Goal: Task Accomplishment & Management: Manage account settings

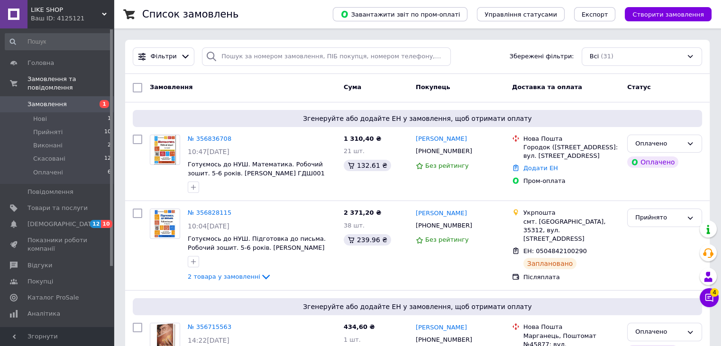
drag, startPoint x: 112, startPoint y: 108, endPoint x: 110, endPoint y: 87, distance: 20.9
click at [110, 87] on div at bounding box center [111, 147] width 3 height 236
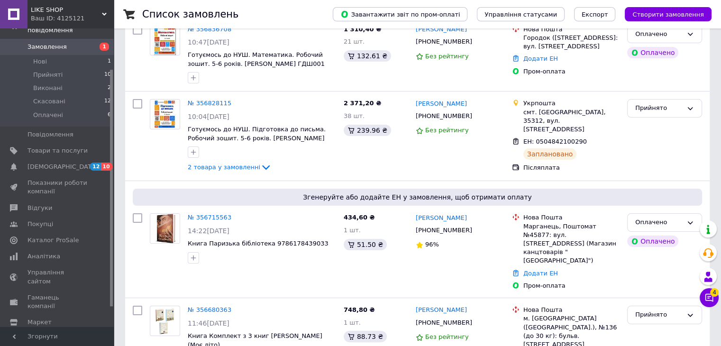
scroll to position [60, 0]
drag, startPoint x: 112, startPoint y: 162, endPoint x: 110, endPoint y: 209, distance: 47.4
click at [110, 209] on div at bounding box center [111, 195] width 3 height 236
click at [54, 250] on span "Аналітика" at bounding box center [43, 254] width 33 height 9
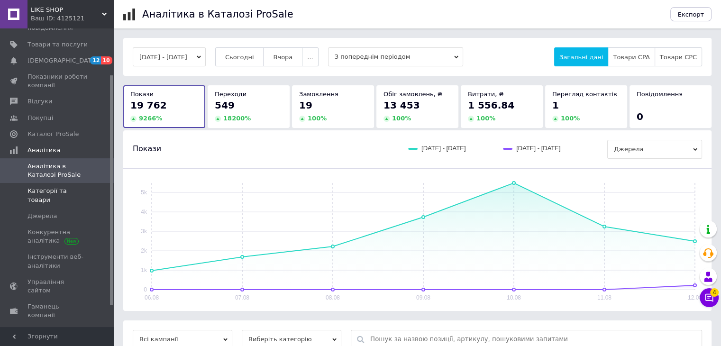
click at [35, 190] on span "Категорії та товари" at bounding box center [57, 195] width 60 height 17
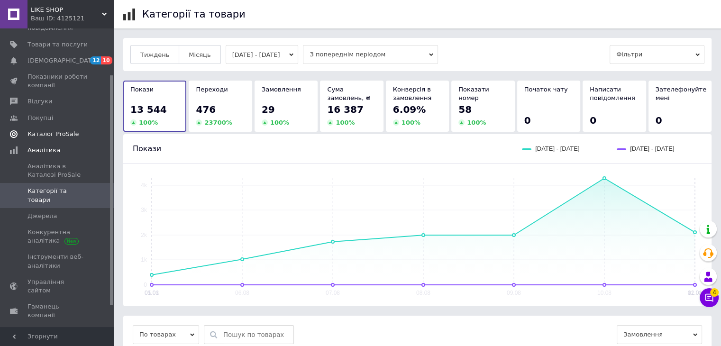
click at [45, 134] on span "Каталог ProSale" at bounding box center [52, 134] width 51 height 9
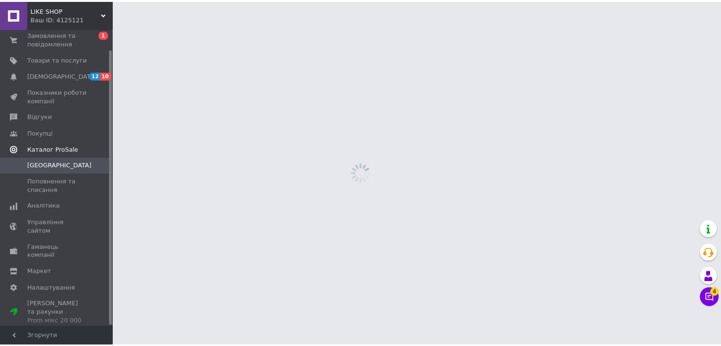
scroll to position [21, 0]
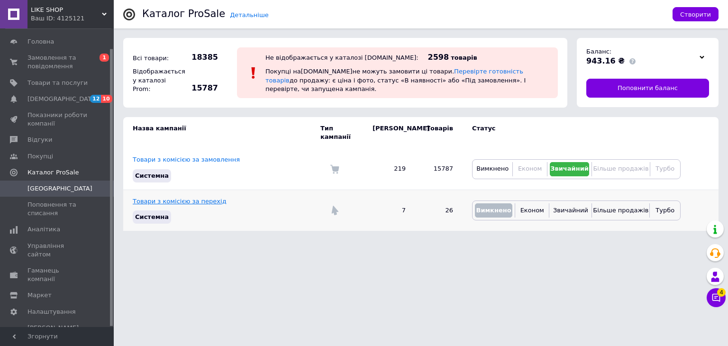
click at [175, 198] on link "Товари з комісією за перехід" at bounding box center [180, 201] width 94 height 7
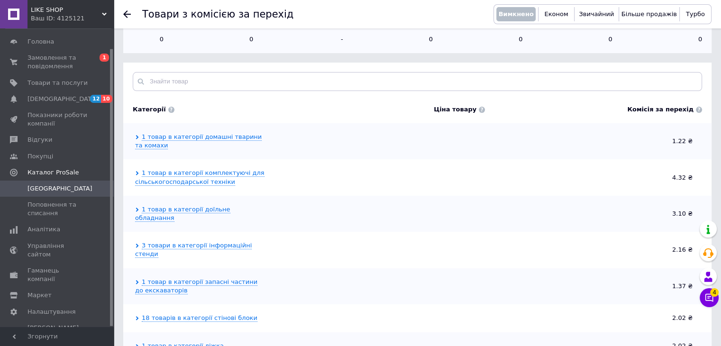
scroll to position [64, 0]
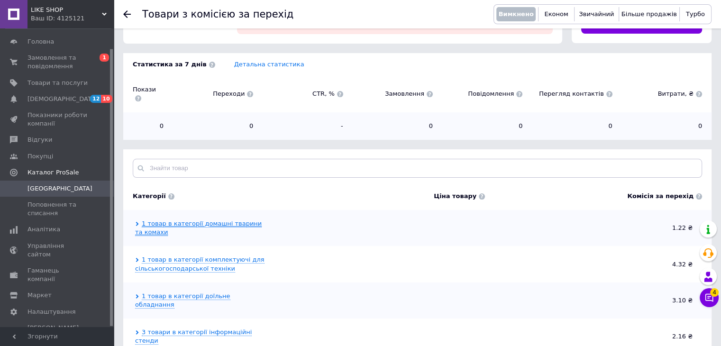
click at [203, 220] on link "1 товар в категорії домашні тварини та комахи" at bounding box center [198, 228] width 127 height 16
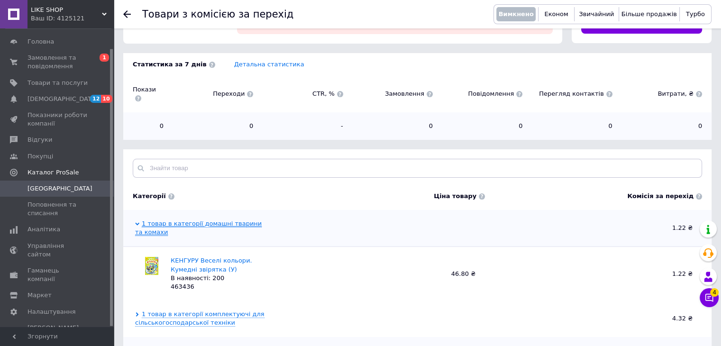
click at [203, 220] on link "1 товар в категорії домашні тварини та комахи" at bounding box center [198, 228] width 127 height 16
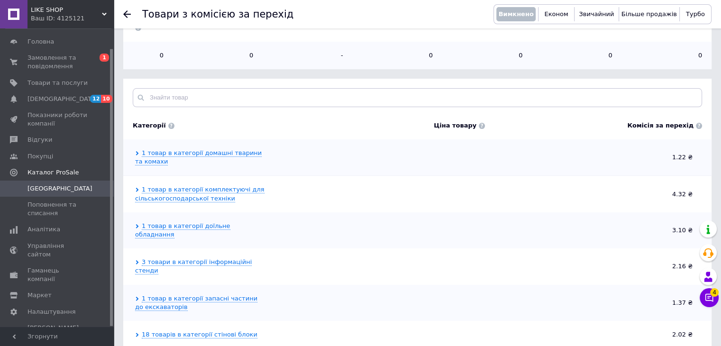
scroll to position [151, 0]
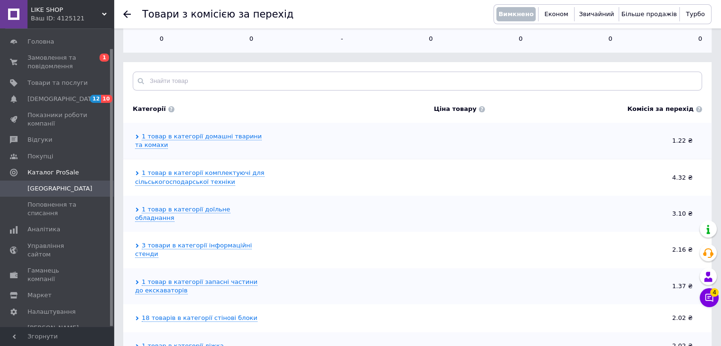
click at [126, 12] on use at bounding box center [127, 14] width 8 height 8
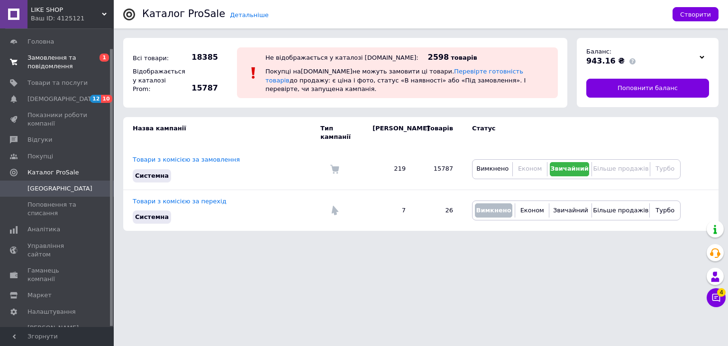
click at [30, 63] on span "Замовлення та повідомлення" at bounding box center [57, 62] width 60 height 17
